Goal: Information Seeking & Learning: Learn about a topic

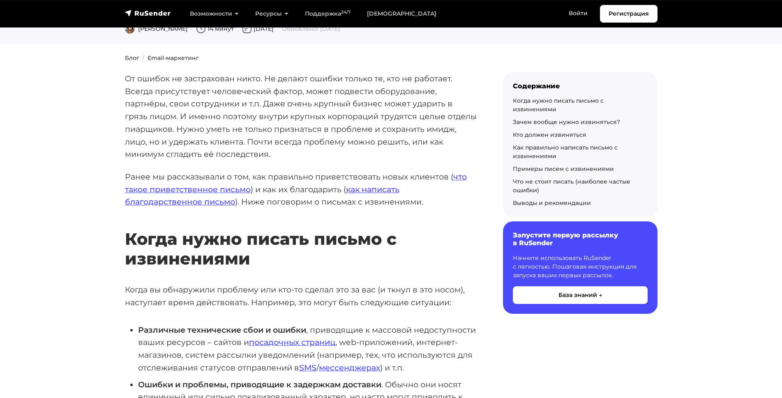
scroll to position [72, 0]
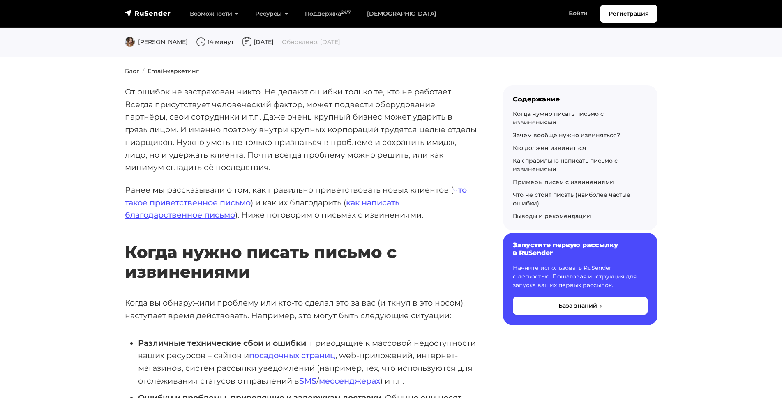
click at [543, 241] on h6 "Запустите первую рассылку в RuSender" at bounding box center [580, 249] width 135 height 16
